Goal: Book appointment/travel/reservation

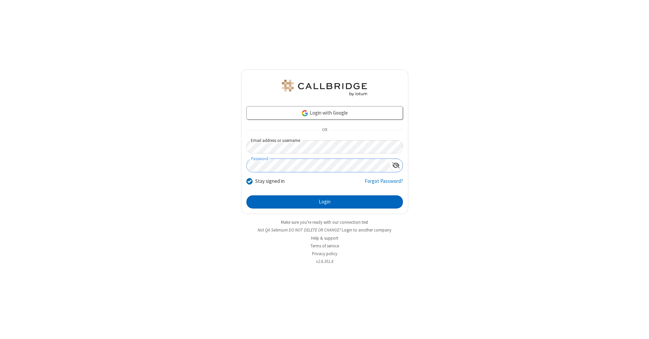
click at [324, 202] on button "Login" at bounding box center [324, 202] width 156 height 14
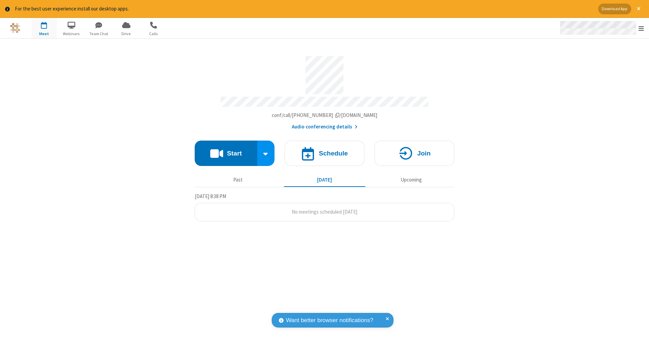
click at [641, 28] on span "Open menu" at bounding box center [640, 28] width 5 height 7
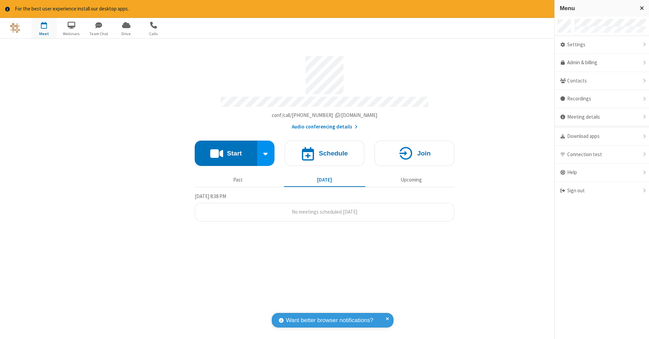
click at [44, 28] on span "button" at bounding box center [43, 24] width 25 height 11
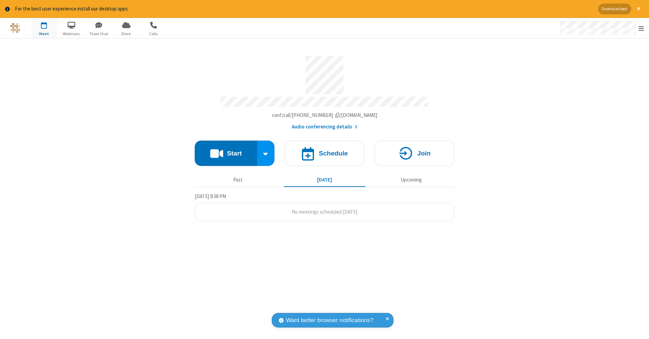
click at [44, 28] on span "button" at bounding box center [43, 24] width 25 height 11
click at [324, 150] on h4 "Schedule" at bounding box center [333, 153] width 29 height 6
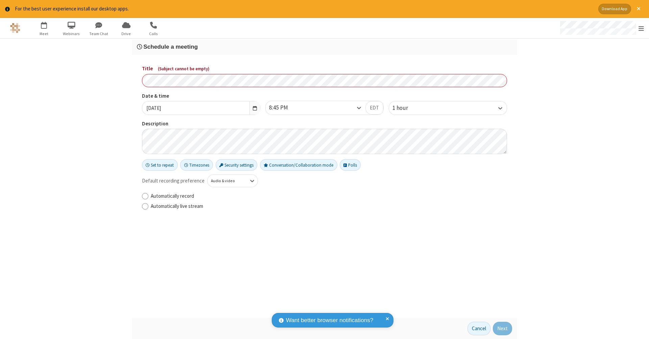
click at [324, 46] on h3 "Schedule a meeting" at bounding box center [324, 47] width 375 height 6
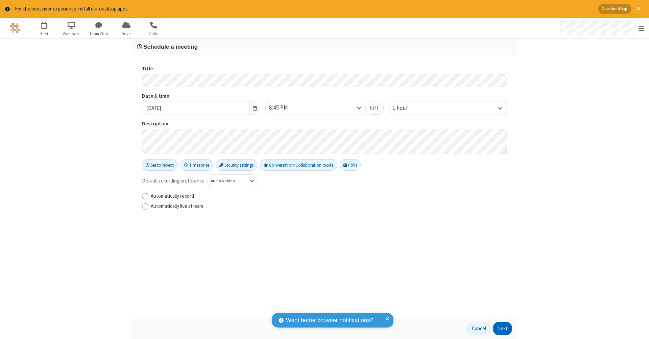
click at [502, 328] on button "Next" at bounding box center [502, 329] width 19 height 14
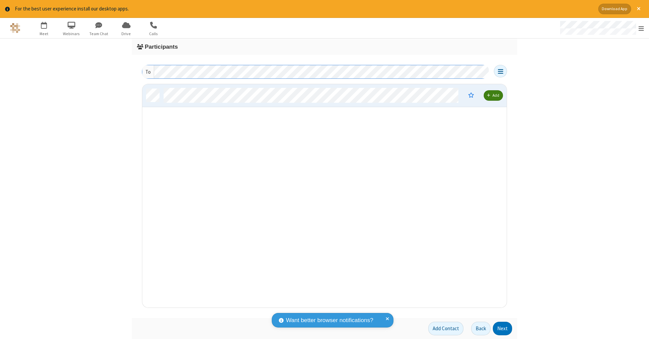
click at [502, 328] on button "Next" at bounding box center [502, 329] width 19 height 14
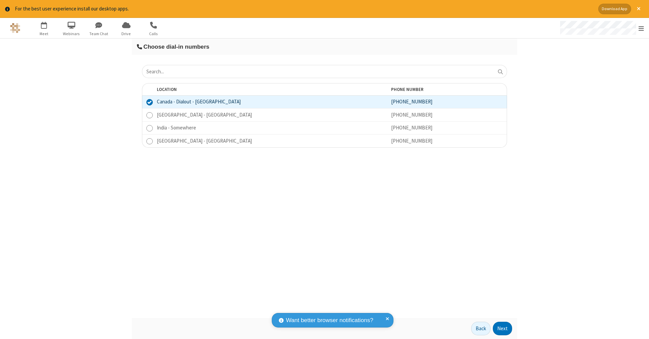
click at [502, 328] on button "Next" at bounding box center [502, 329] width 19 height 14
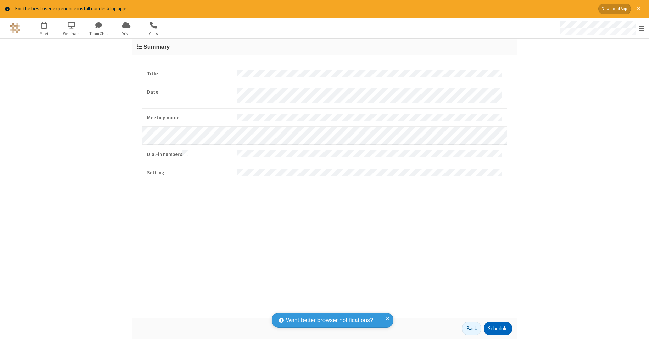
click at [497, 328] on button "Schedule" at bounding box center [498, 329] width 28 height 14
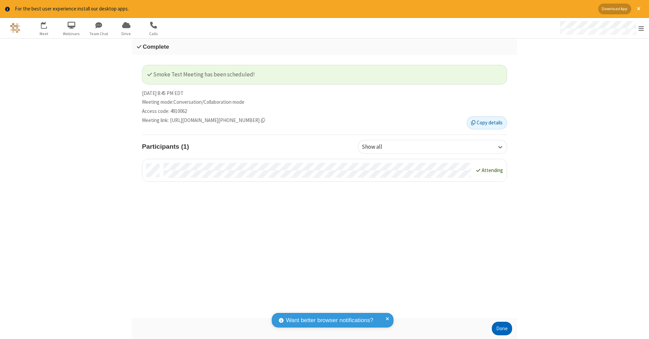
click at [502, 328] on button "Done" at bounding box center [502, 329] width 20 height 14
